Goal: Navigation & Orientation: Find specific page/section

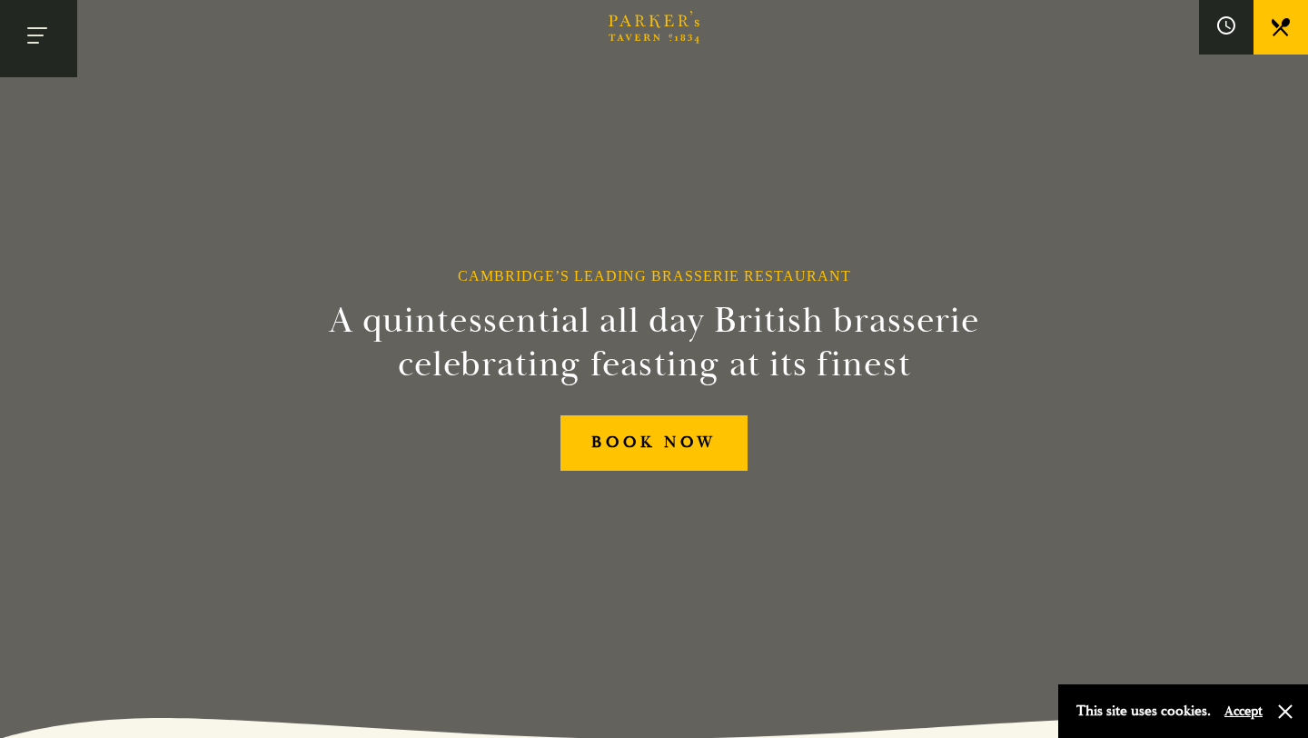
click at [37, 44] on button "Toggle navigation" at bounding box center [38, 38] width 77 height 77
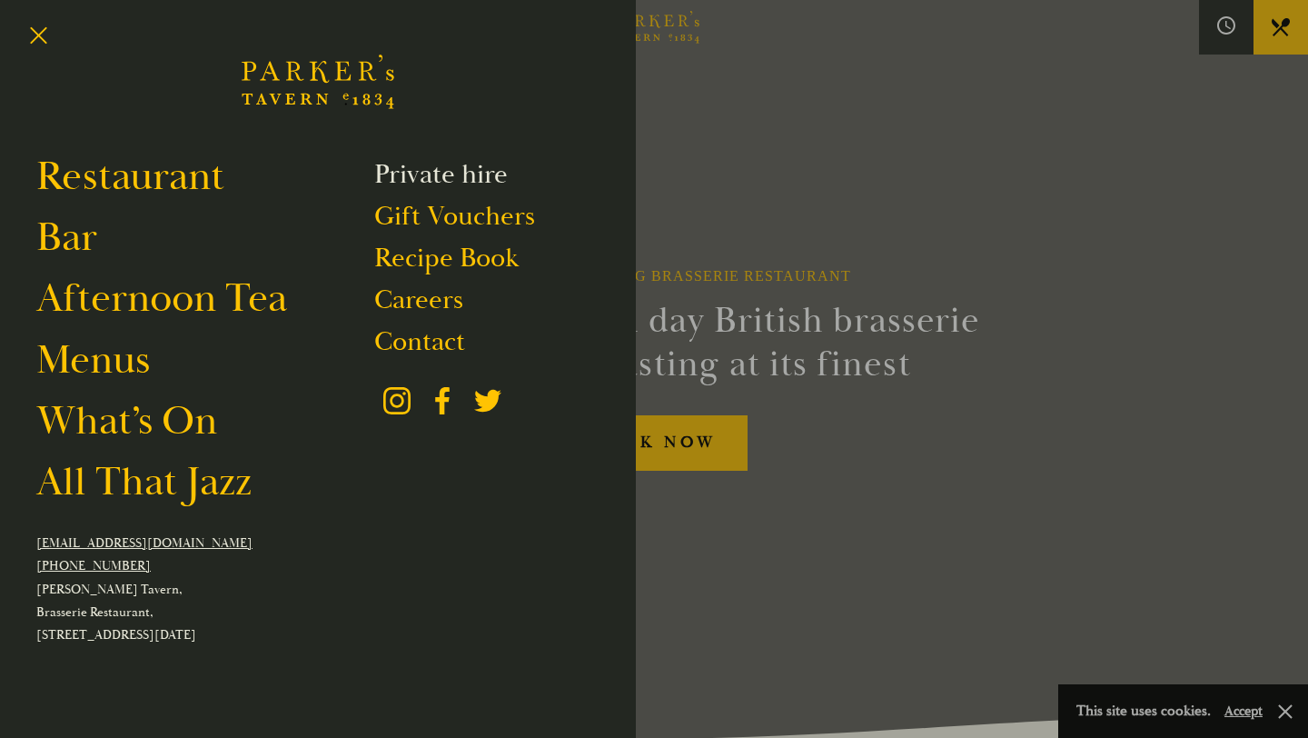
click at [449, 174] on link "Private hire" at bounding box center [441, 174] width 134 height 35
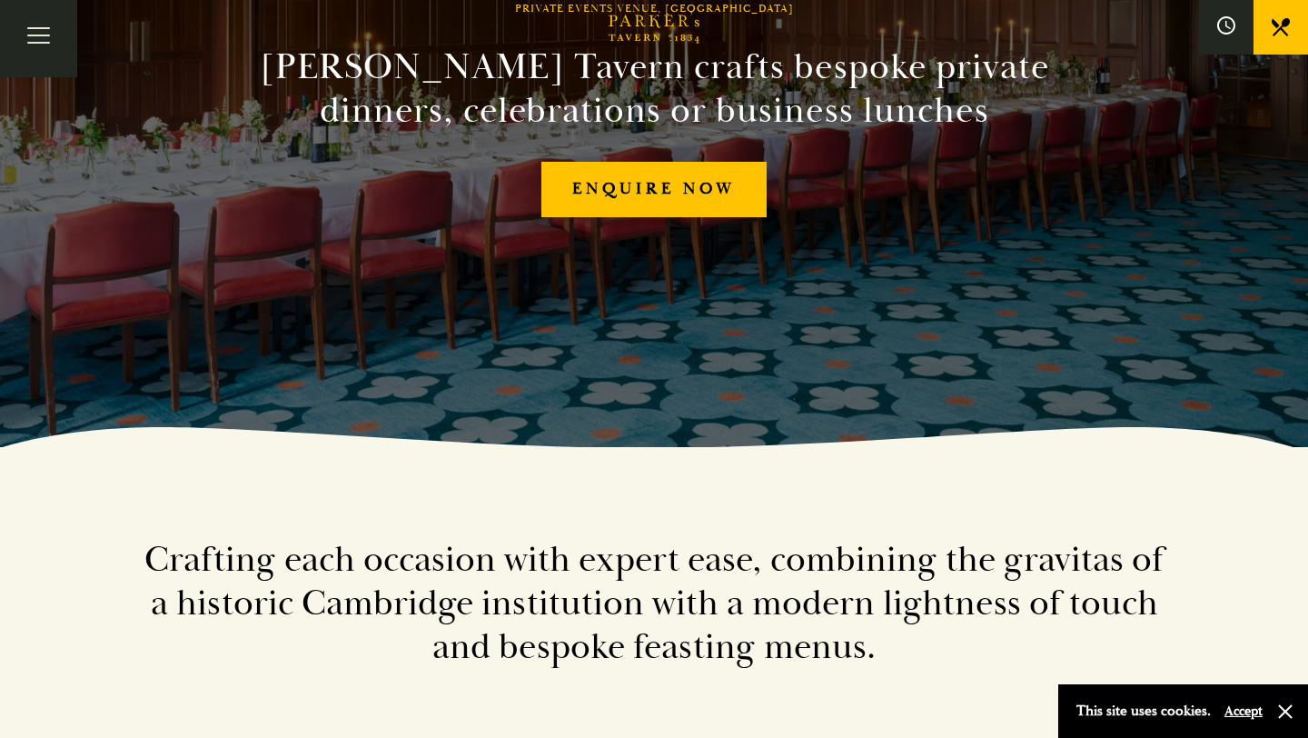
scroll to position [275, 0]
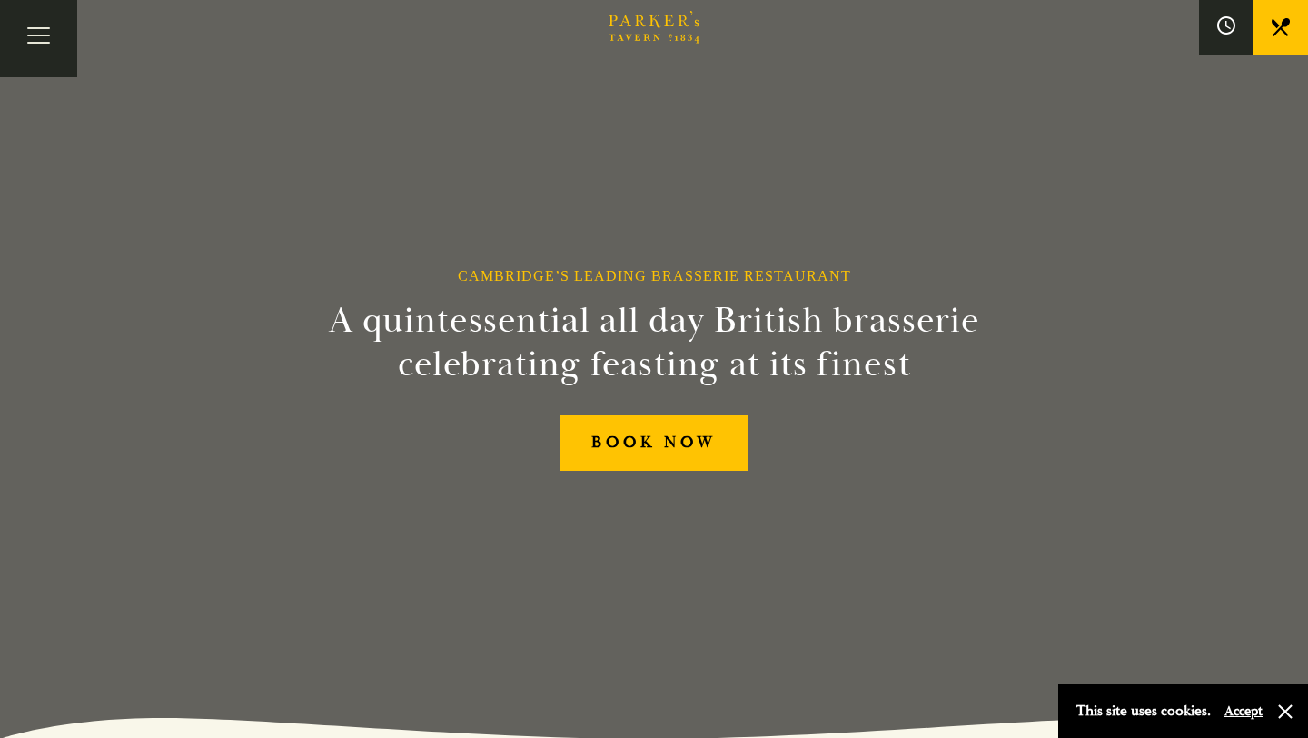
click at [599, 406] on div "Cambridge’s Leading Brasserie Restaurant A quintessential all day British brass…" at bounding box center [654, 369] width 1090 height 738
click at [43, 49] on button "Toggle navigation" at bounding box center [38, 38] width 77 height 77
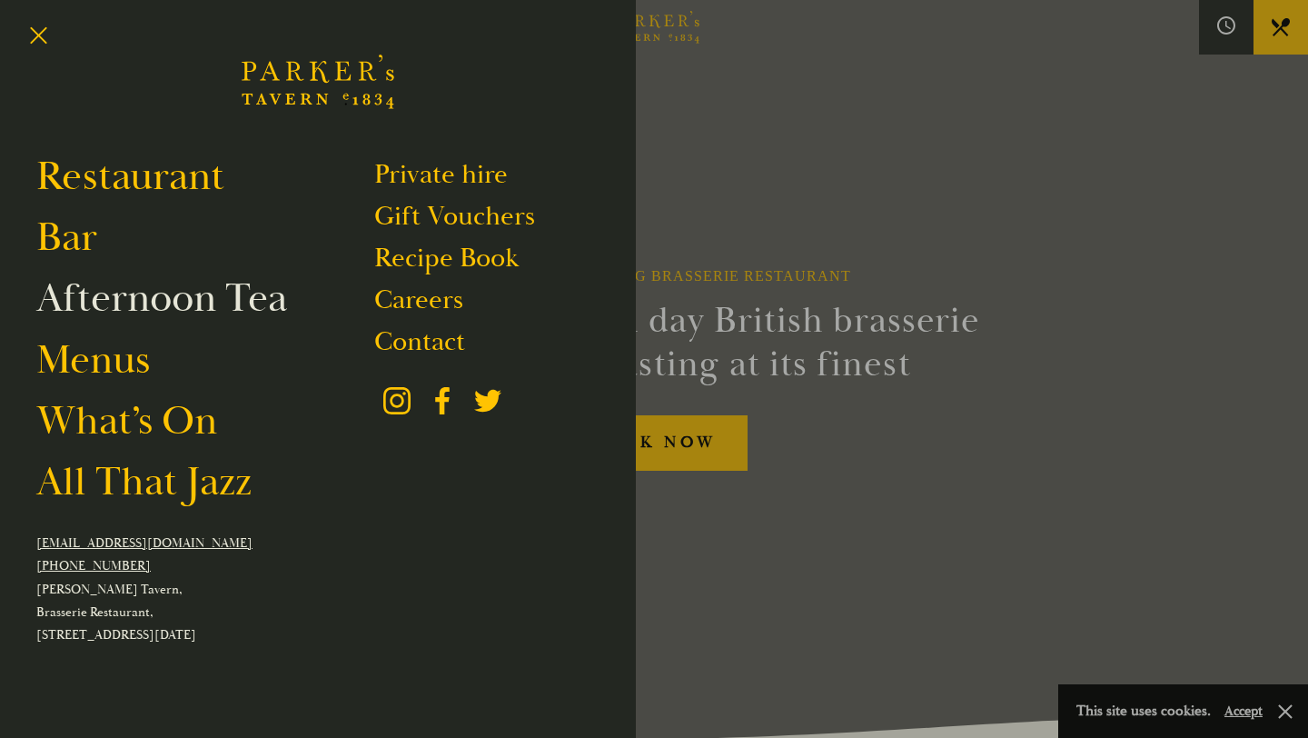
click at [108, 301] on link "Afternoon Tea" at bounding box center [161, 298] width 251 height 51
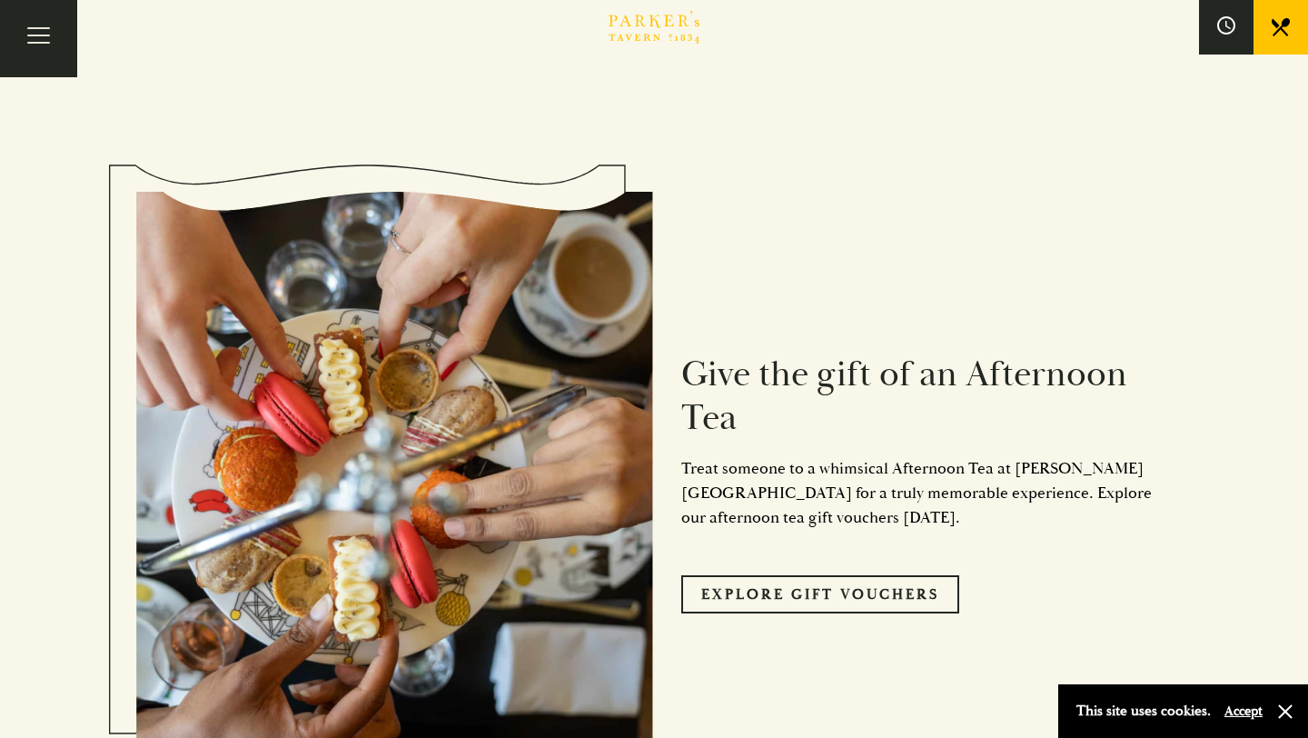
scroll to position [1620, 0]
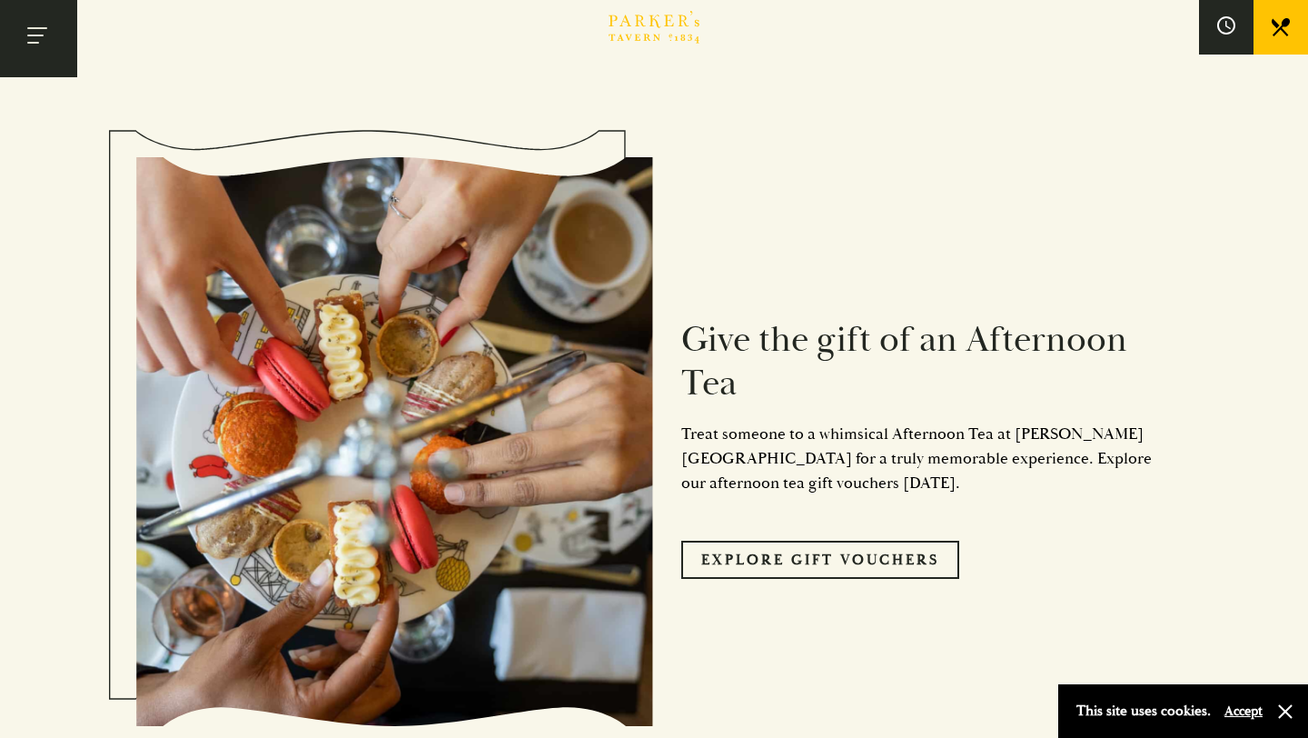
click at [42, 46] on button "Toggle navigation" at bounding box center [38, 38] width 77 height 77
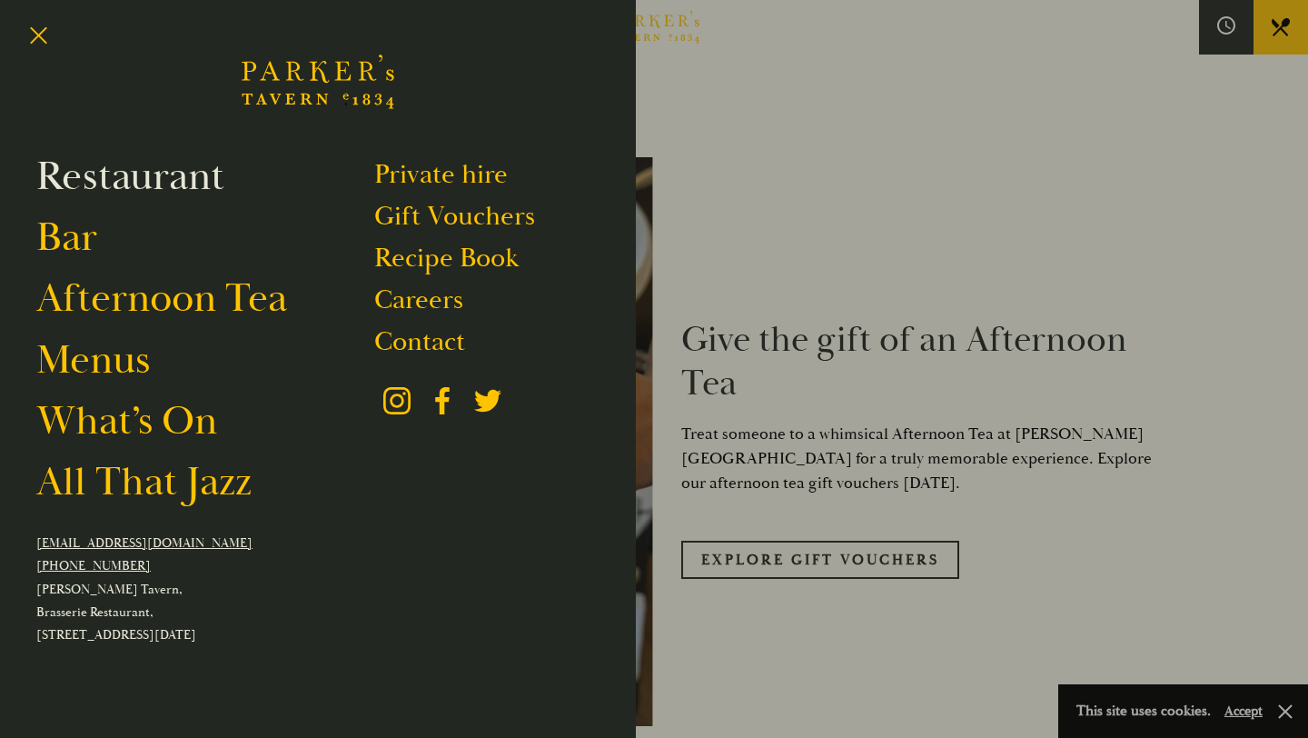
click at [86, 186] on link "Restaurant" at bounding box center [130, 176] width 188 height 51
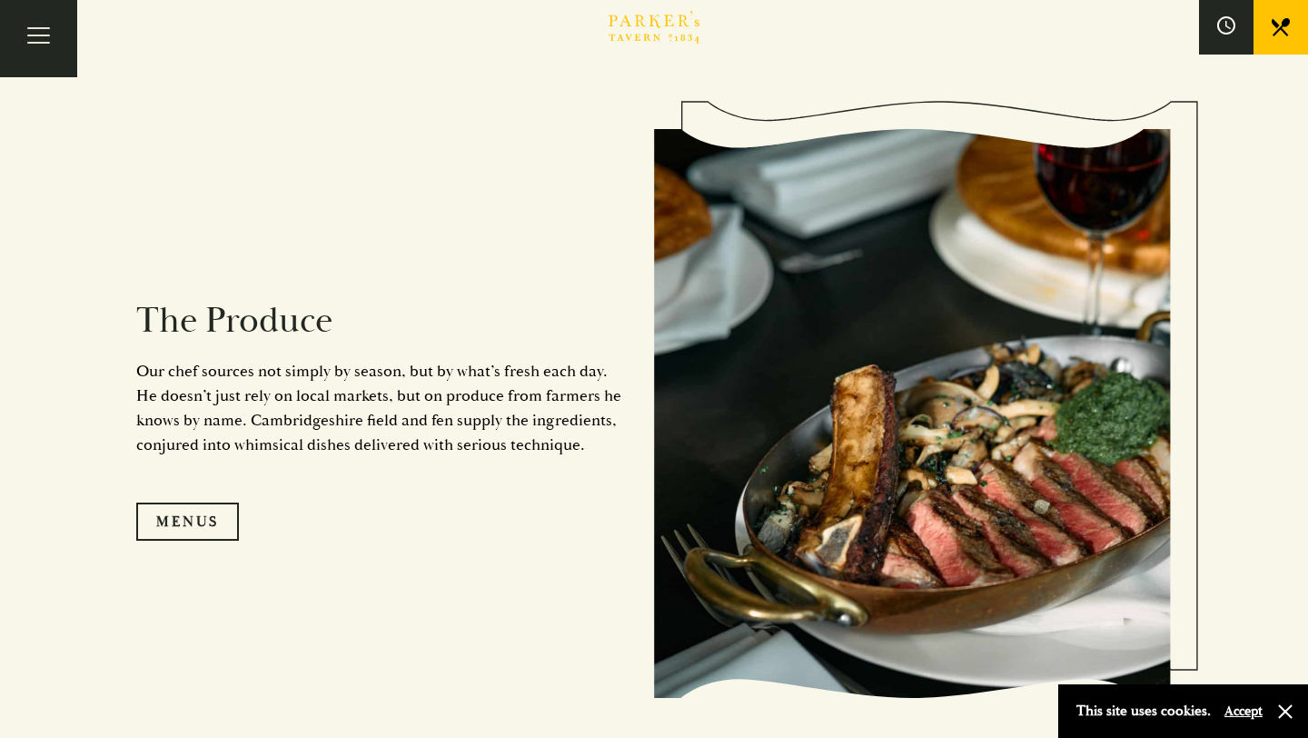
scroll to position [1647, 0]
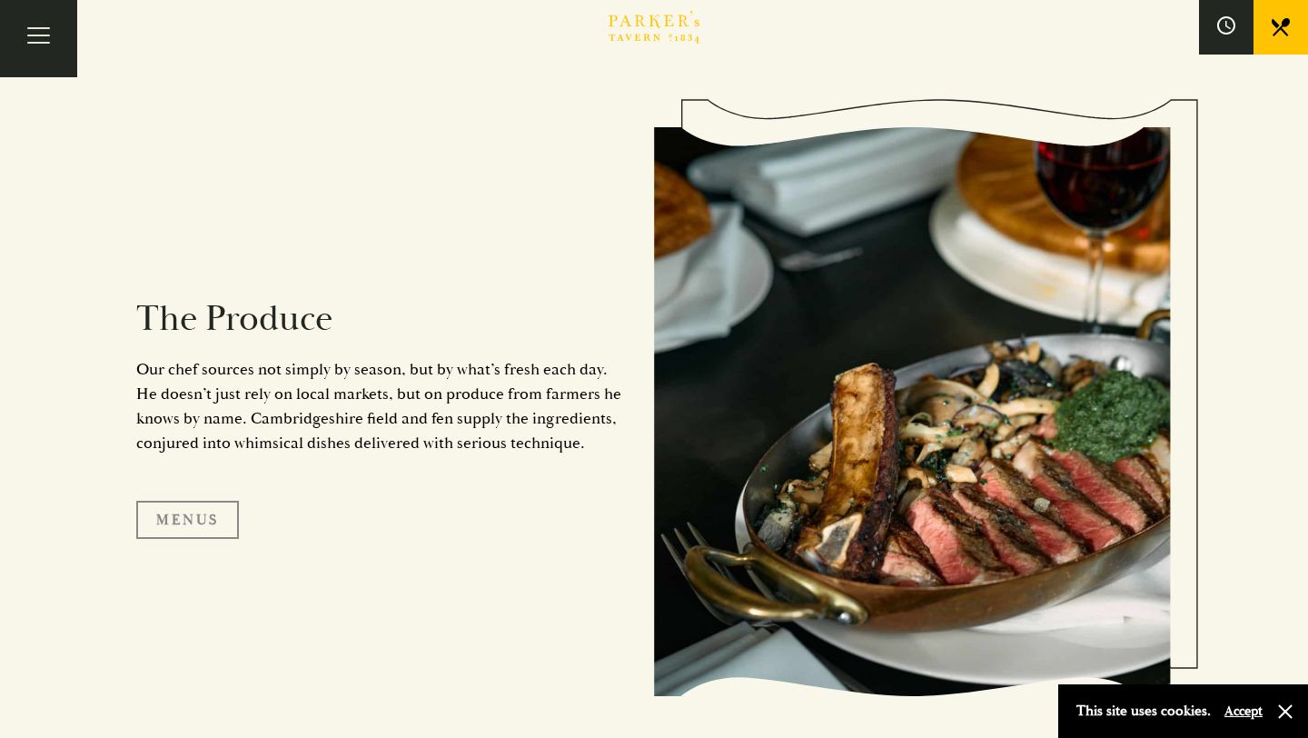
click at [193, 521] on link "Menus" at bounding box center [187, 520] width 103 height 38
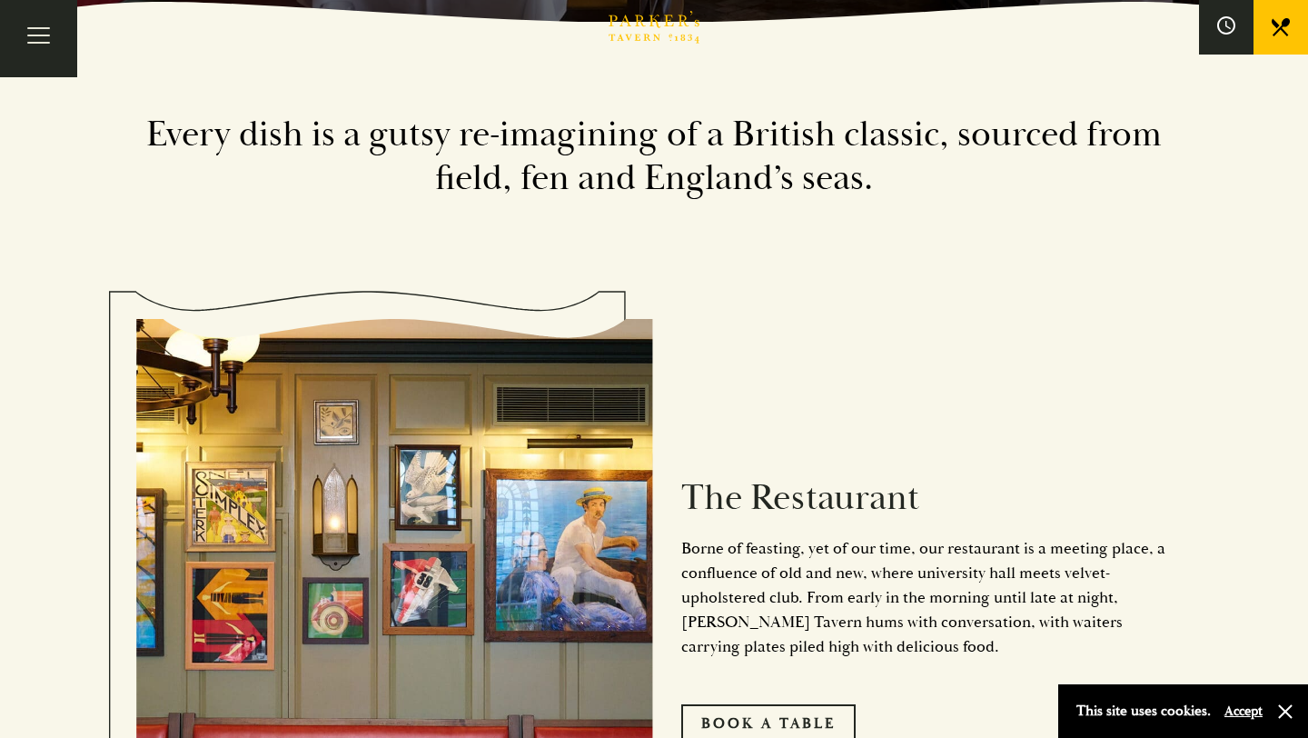
scroll to position [0, 0]
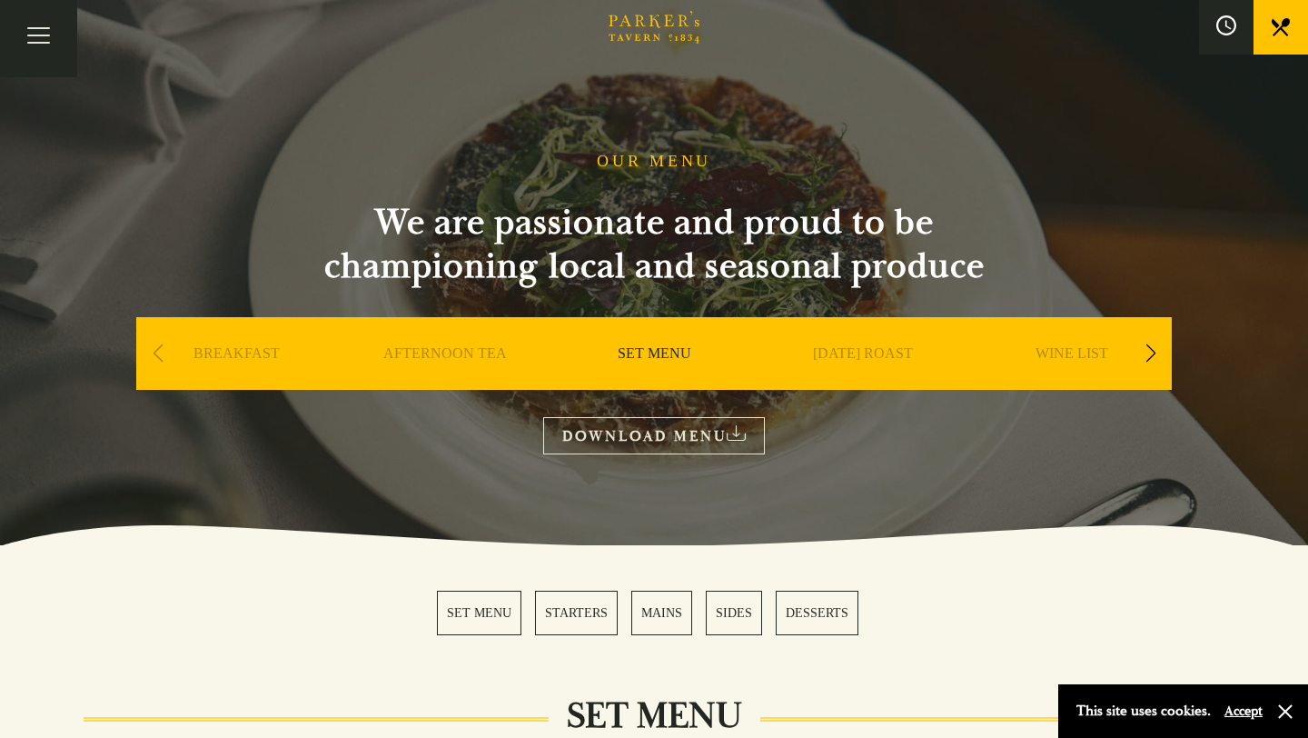
click at [1233, 12] on button at bounding box center [1226, 27] width 55 height 55
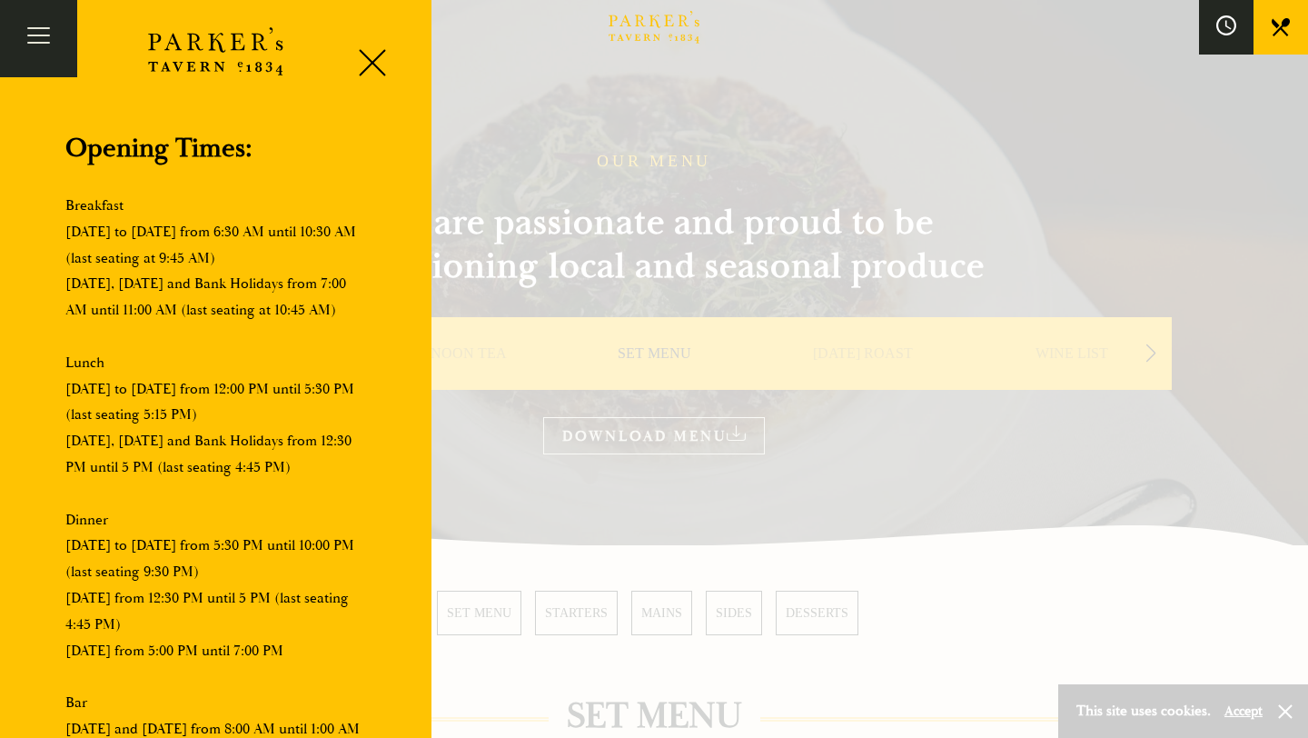
click at [1233, 12] on button at bounding box center [1226, 27] width 55 height 55
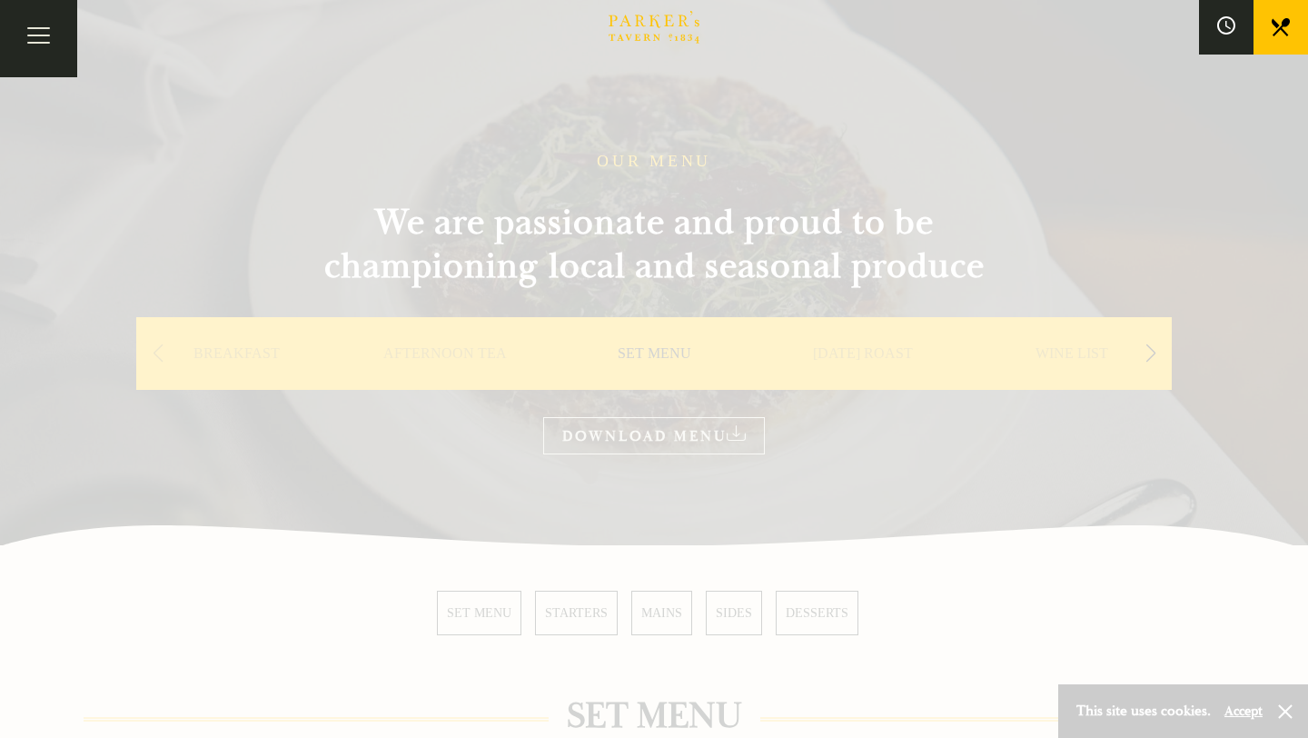
click at [1276, 23] on icon at bounding box center [1281, 27] width 18 height 18
click at [621, 173] on div at bounding box center [654, 369] width 1308 height 738
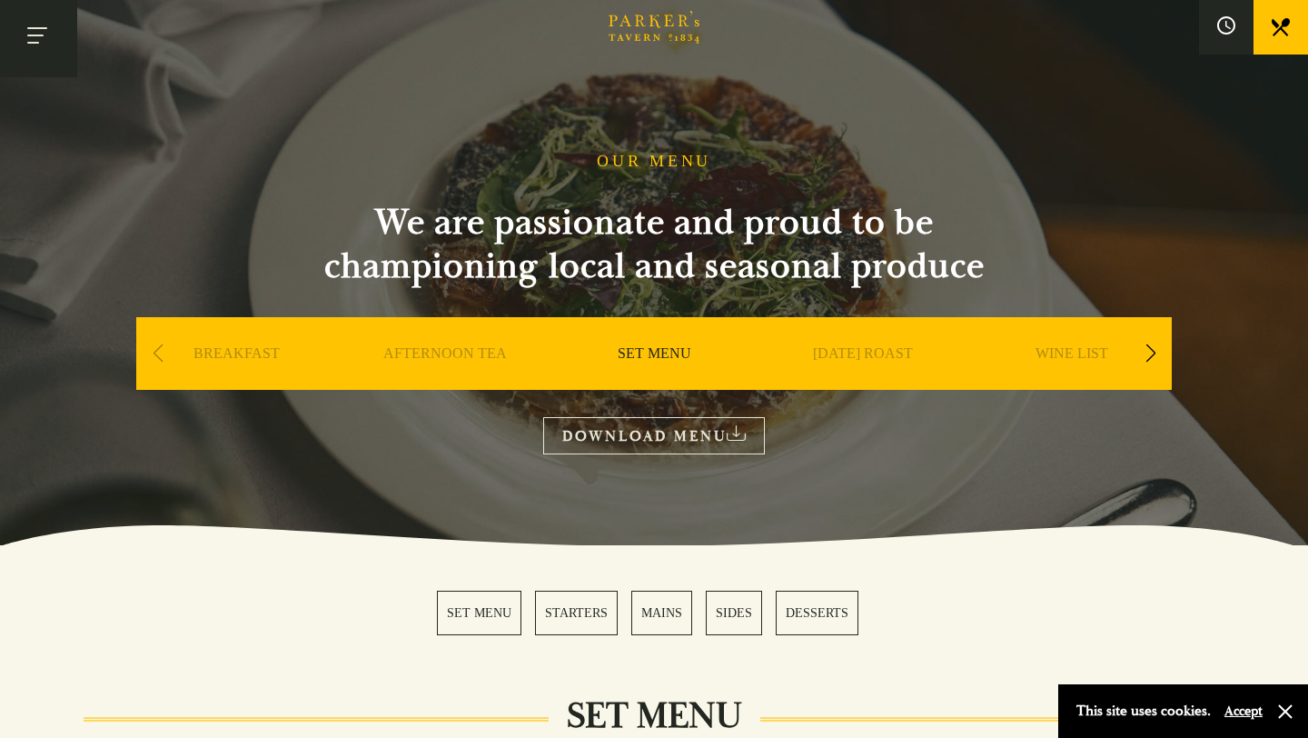
click at [61, 30] on button "Toggle navigation" at bounding box center [38, 38] width 77 height 77
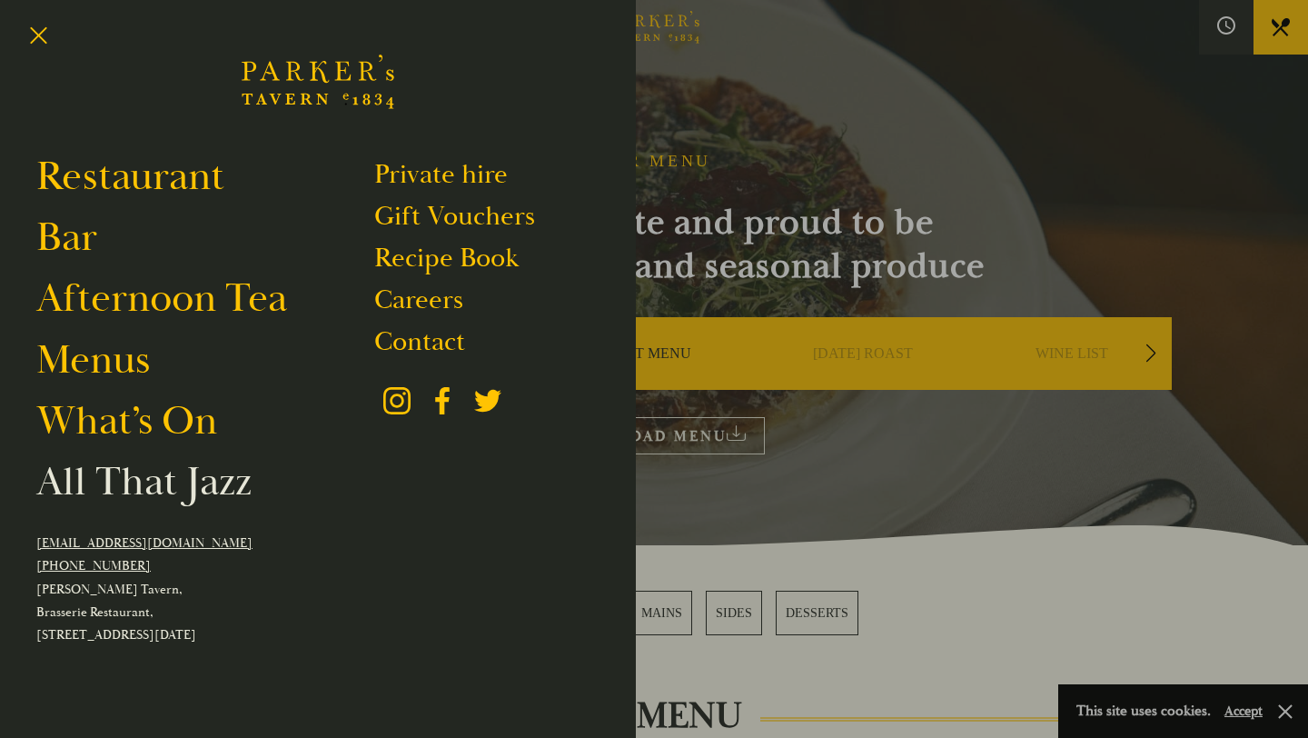
click at [118, 491] on link "All That Jazz" at bounding box center [143, 481] width 215 height 51
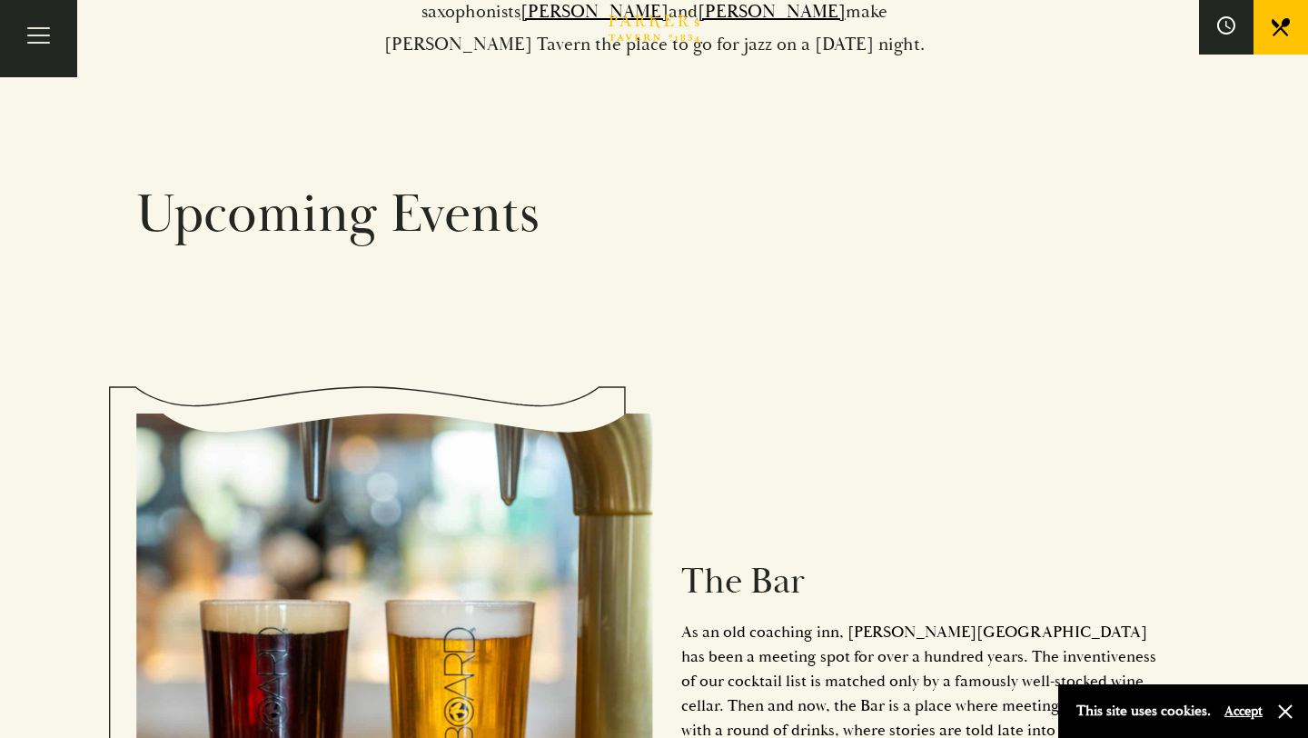
scroll to position [662, 0]
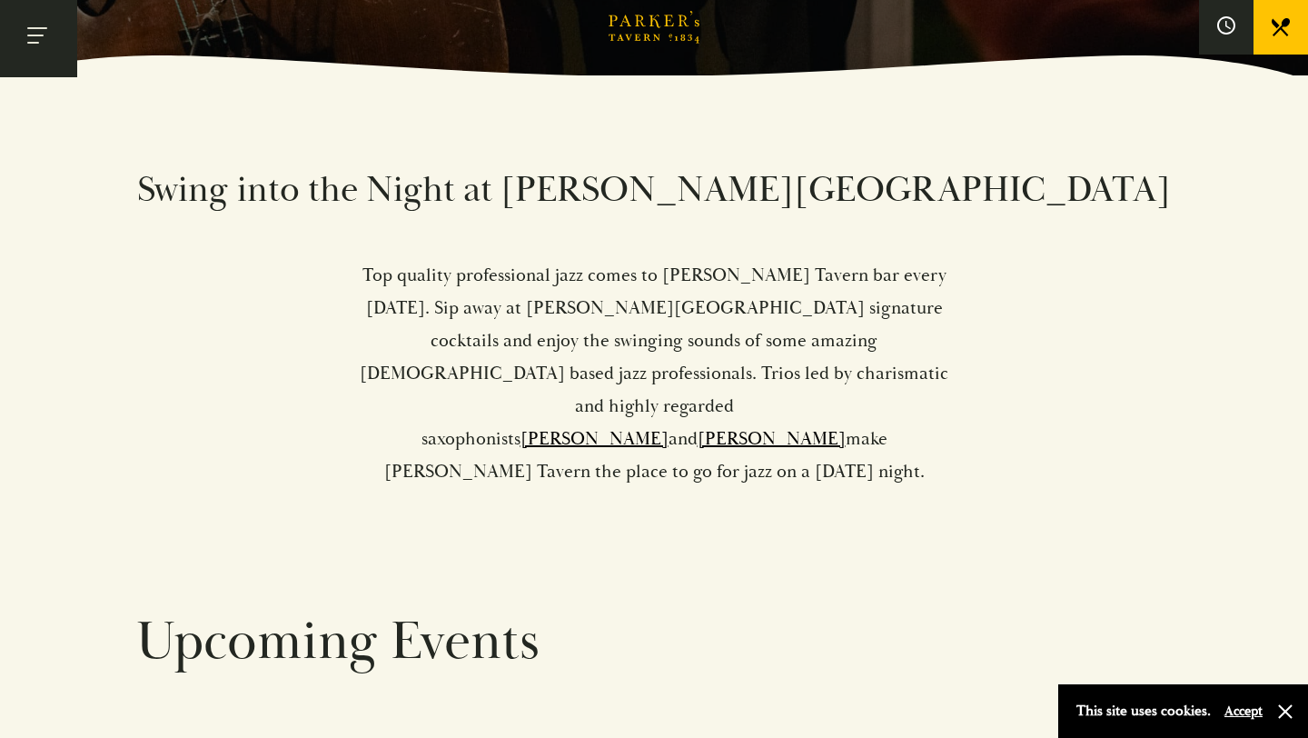
click at [56, 42] on button "Toggle navigation" at bounding box center [38, 38] width 77 height 77
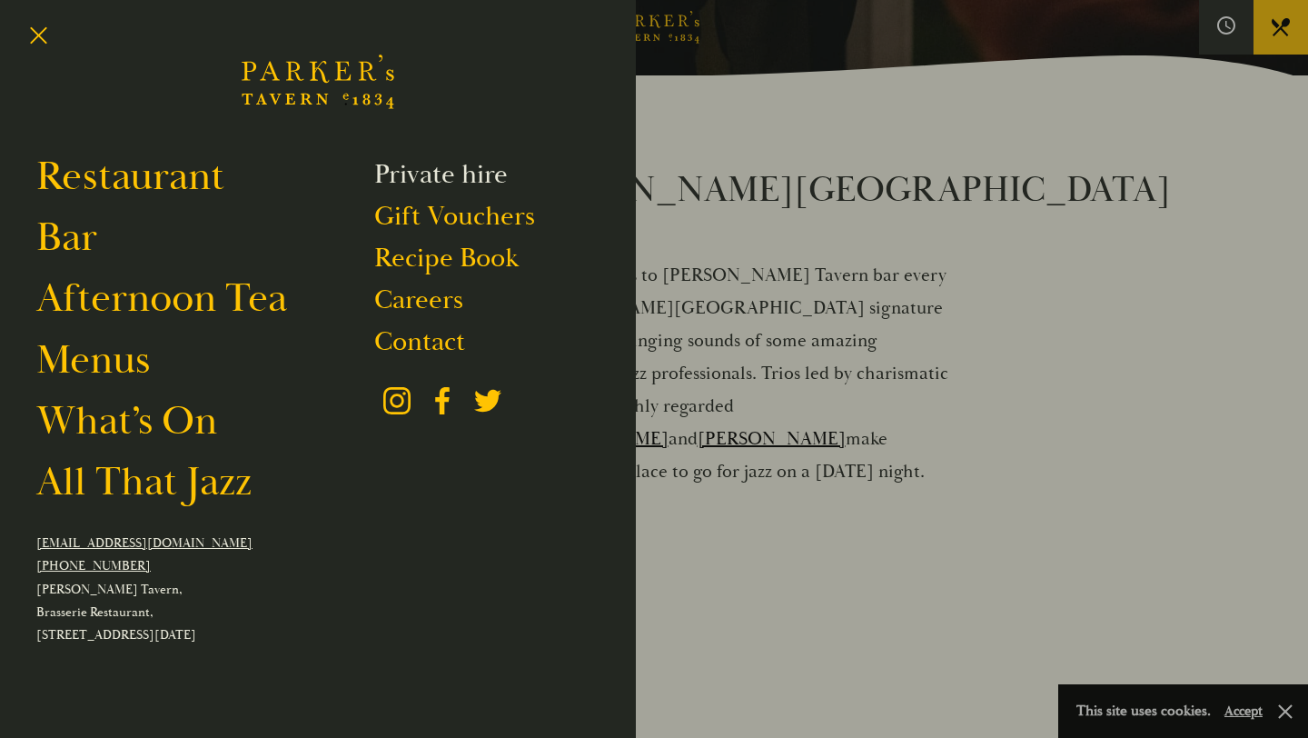
click at [404, 190] on link "Private hire" at bounding box center [441, 174] width 134 height 35
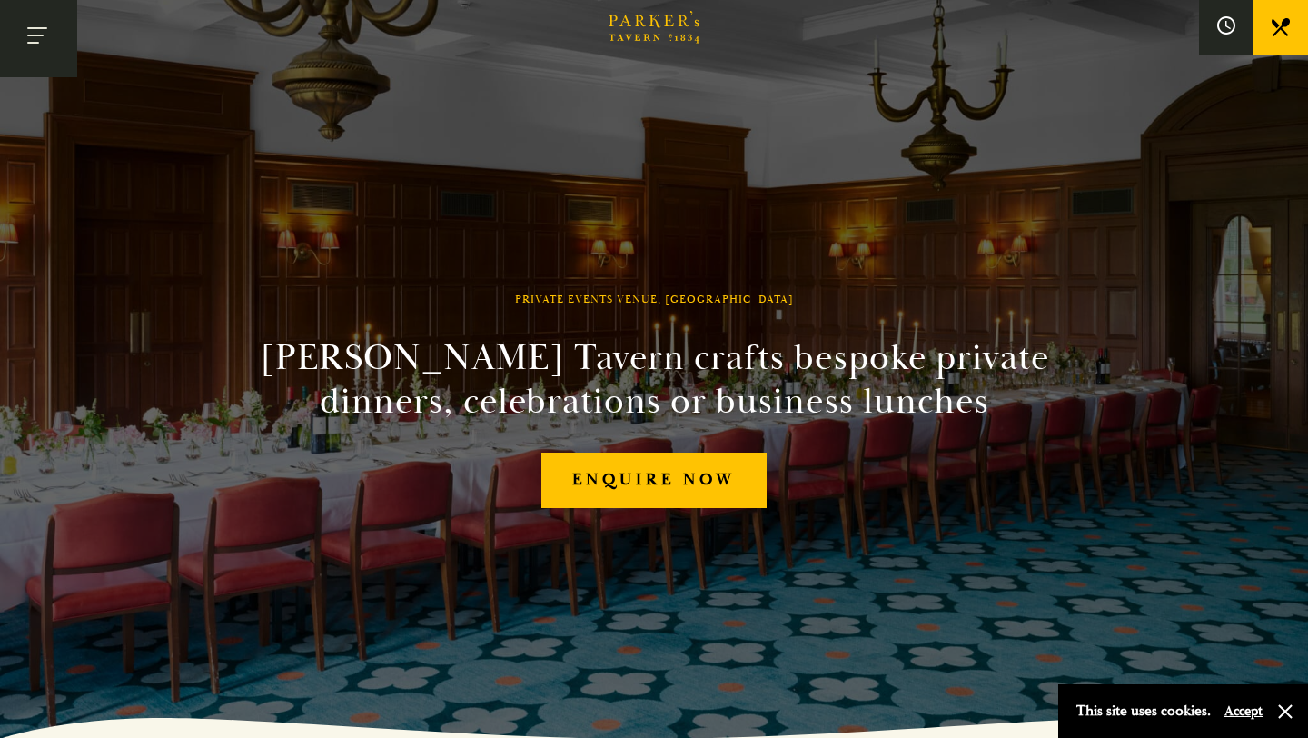
click at [22, 74] on button "Toggle navigation" at bounding box center [38, 38] width 77 height 77
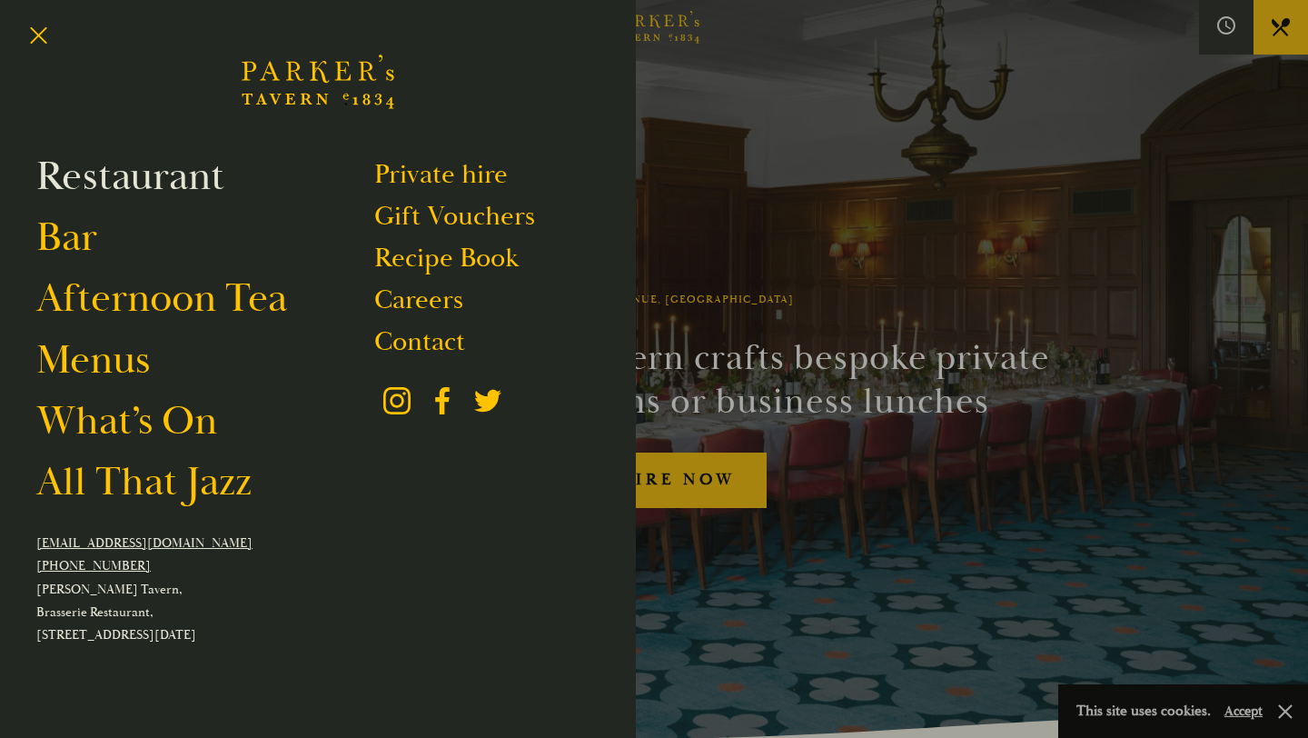
click at [66, 164] on link "Restaurant" at bounding box center [130, 176] width 188 height 51
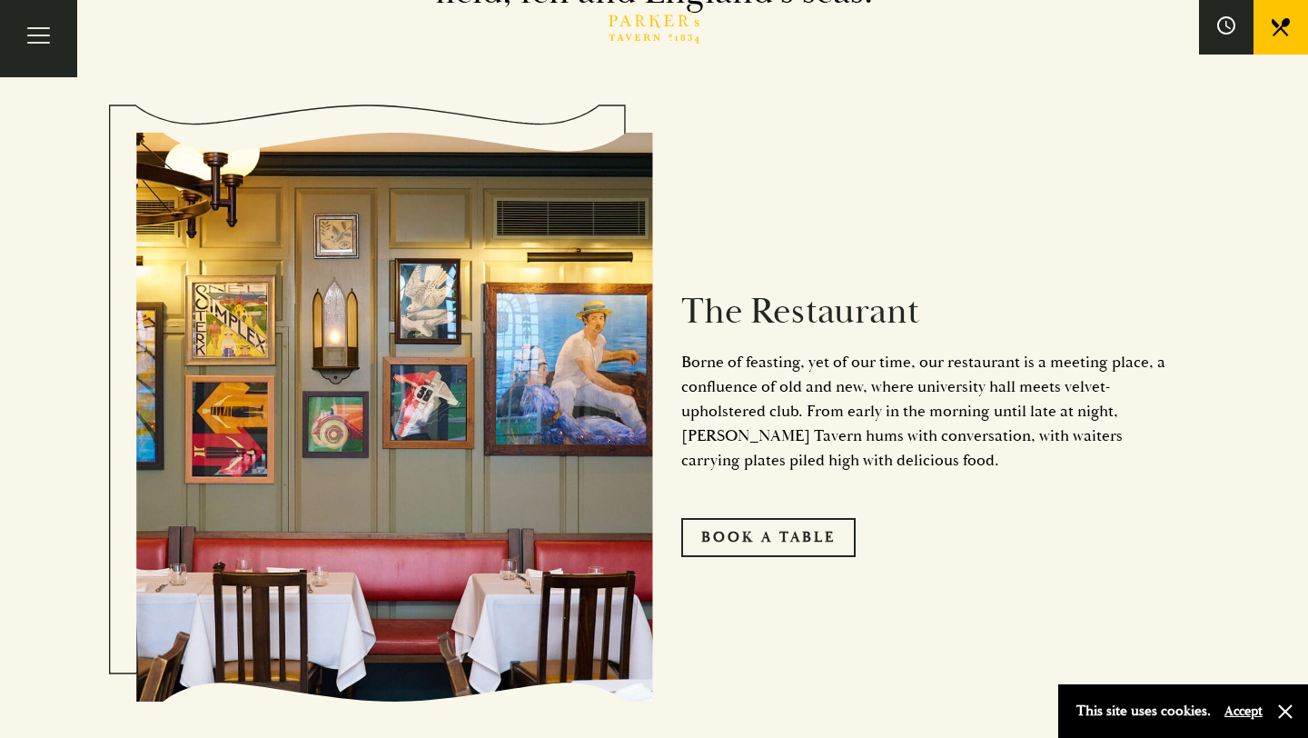
scroll to position [934, 0]
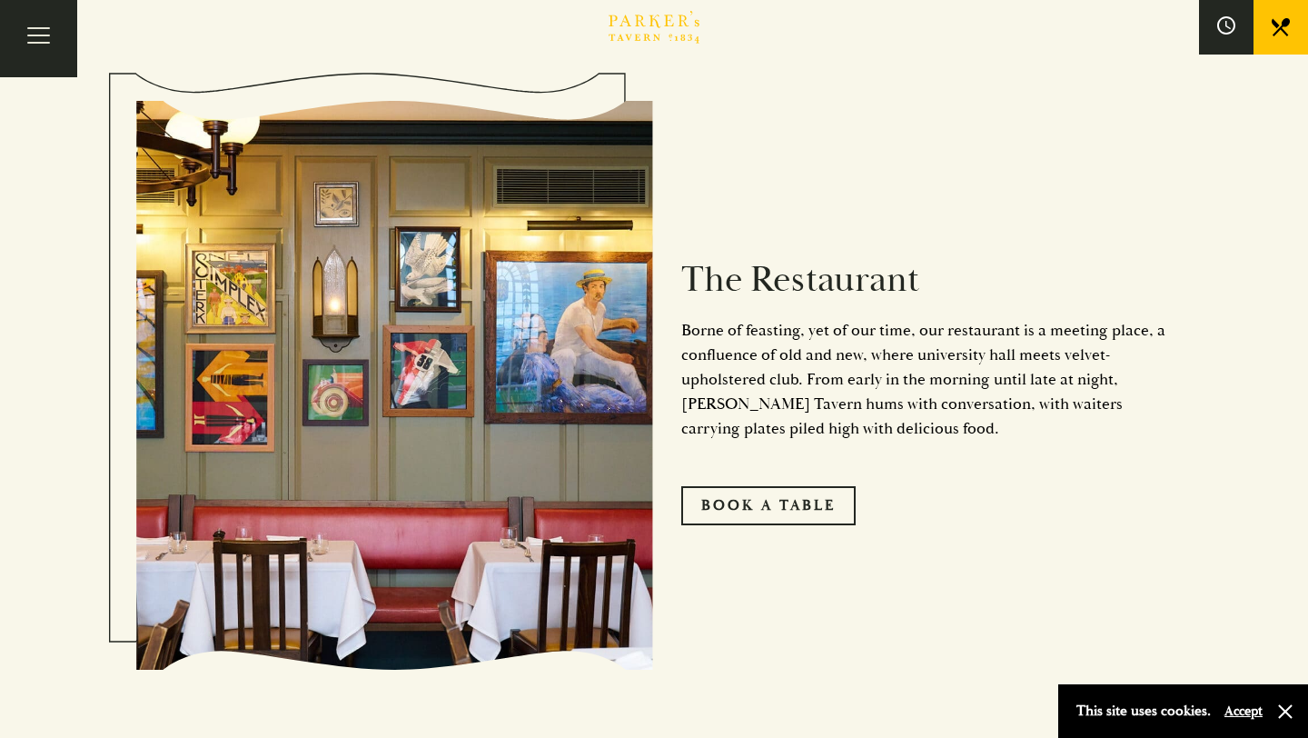
click at [687, 532] on div "The Restaurant Borne of feasting, yet of our time, our restaurant is a meeting …" at bounding box center [913, 384] width 518 height 461
click at [700, 520] on link "Book A Table" at bounding box center [768, 505] width 174 height 38
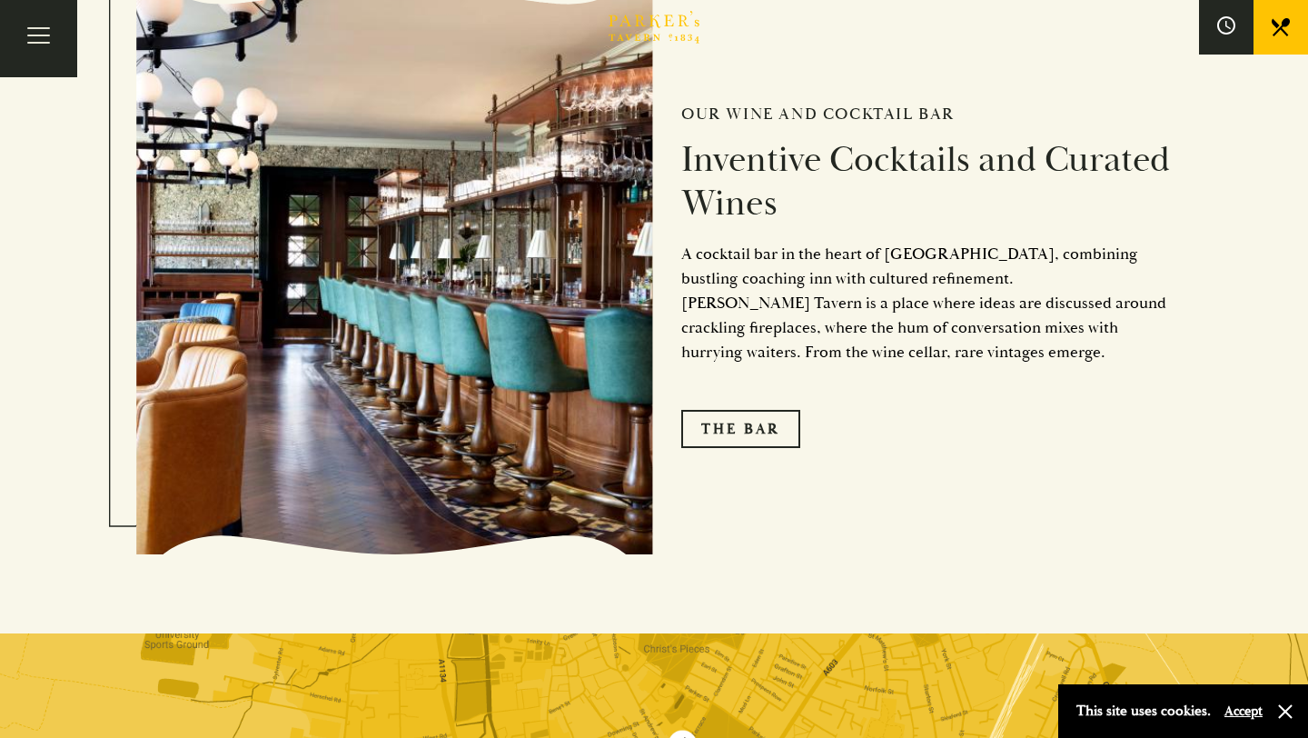
scroll to position [2911, 0]
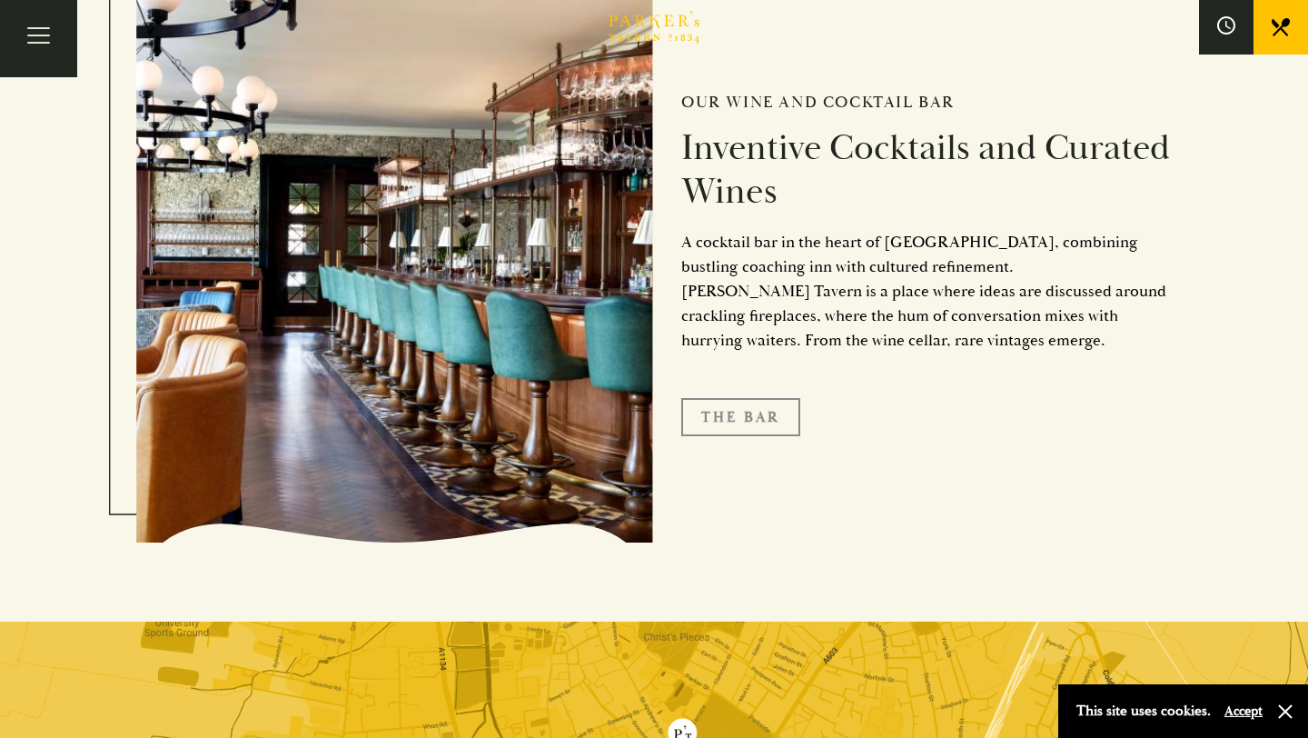
click at [729, 410] on link "The Bar" at bounding box center [740, 417] width 119 height 38
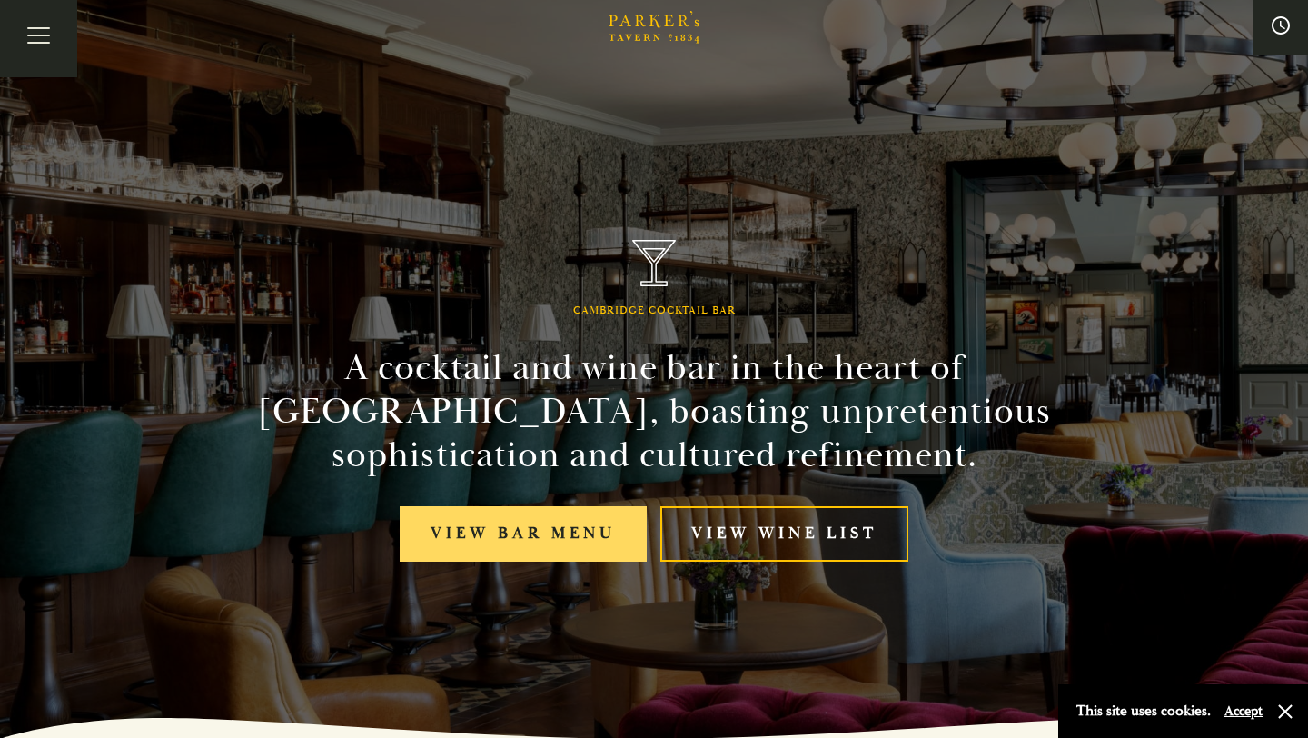
click at [545, 513] on link "View bar menu" at bounding box center [523, 533] width 247 height 55
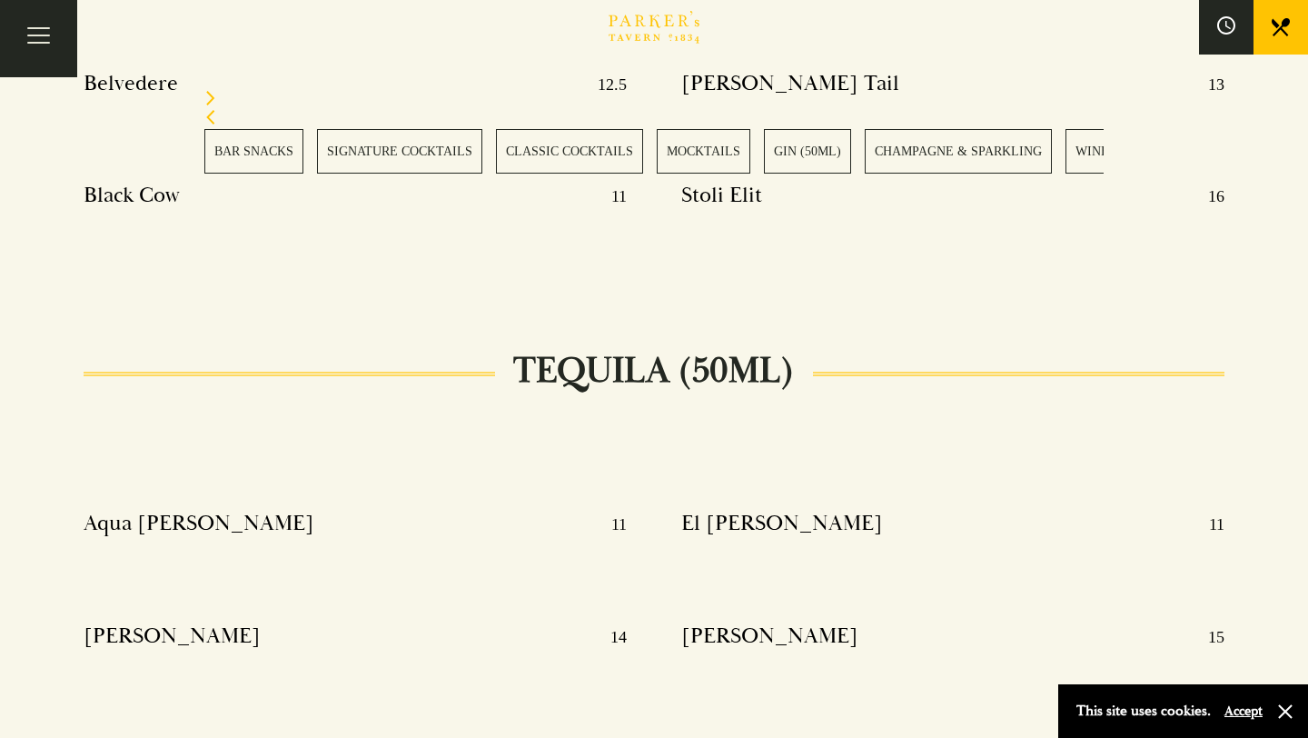
scroll to position [11808, 0]
click at [1281, 708] on button "button" at bounding box center [1285, 711] width 18 height 18
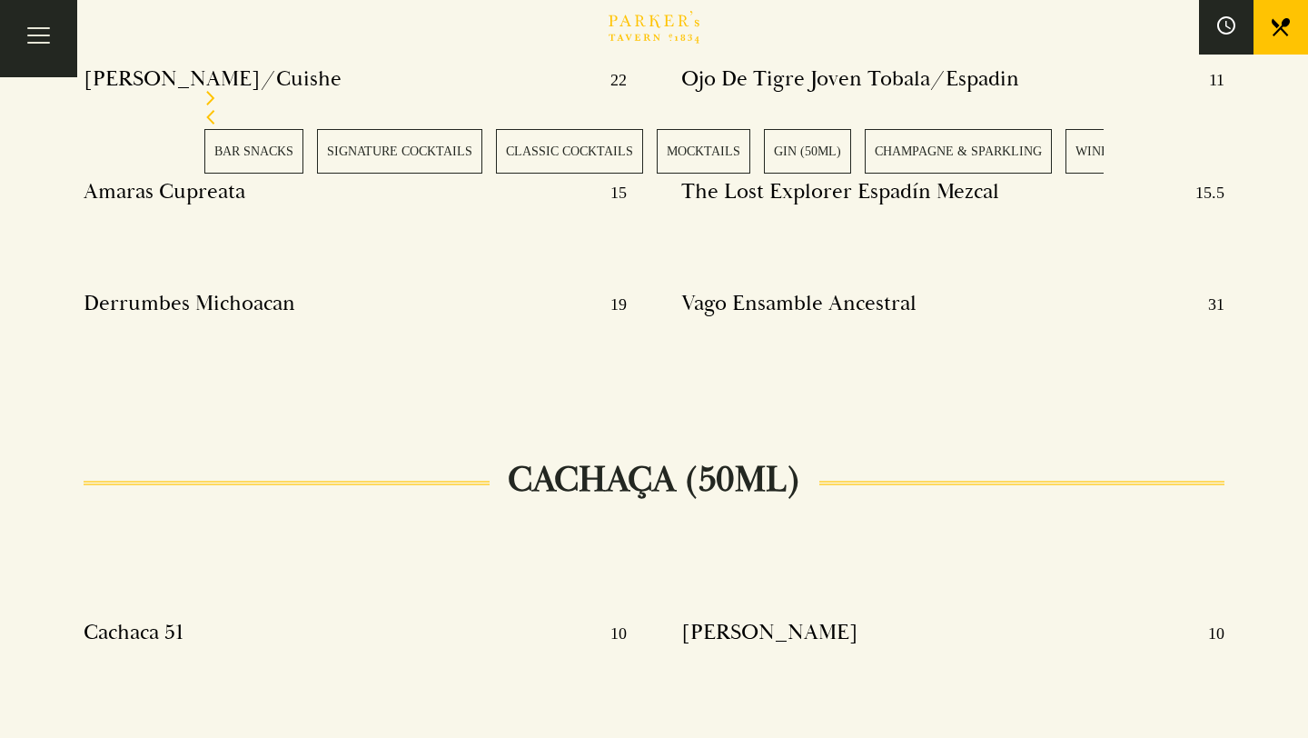
scroll to position [13399, 0]
